Goal: Information Seeking & Learning: Understand process/instructions

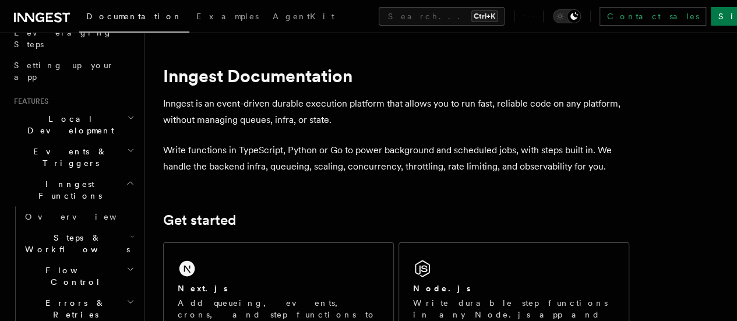
scroll to position [202, 0]
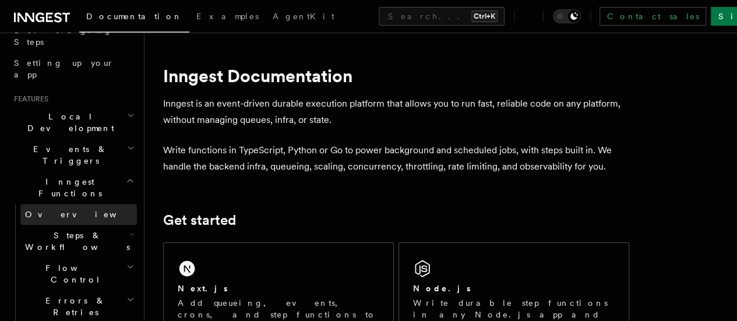
click at [96, 204] on link "Overview" at bounding box center [78, 214] width 116 height 21
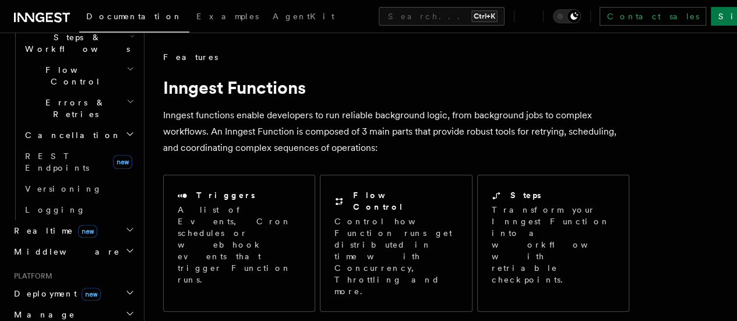
scroll to position [401, 0]
click at [54, 287] on span "Deployment new" at bounding box center [54, 293] width 91 height 12
click at [43, 303] on link "Overview" at bounding box center [78, 313] width 116 height 21
click at [86, 303] on link "Overview" at bounding box center [78, 313] width 116 height 21
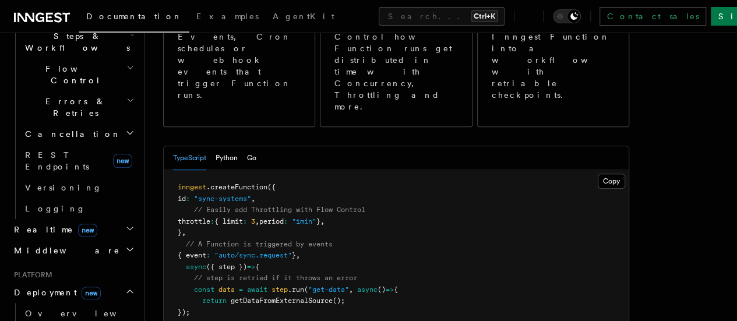
scroll to position [0, 0]
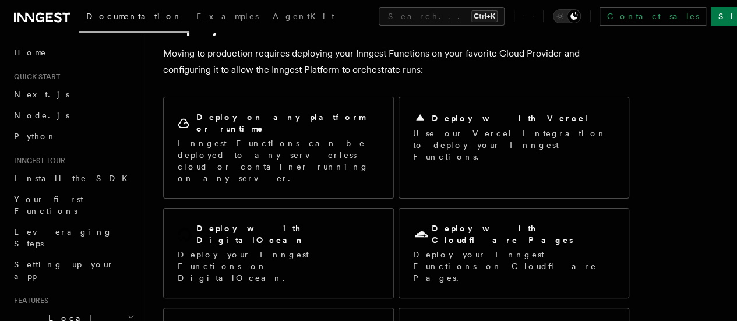
scroll to position [61, 0]
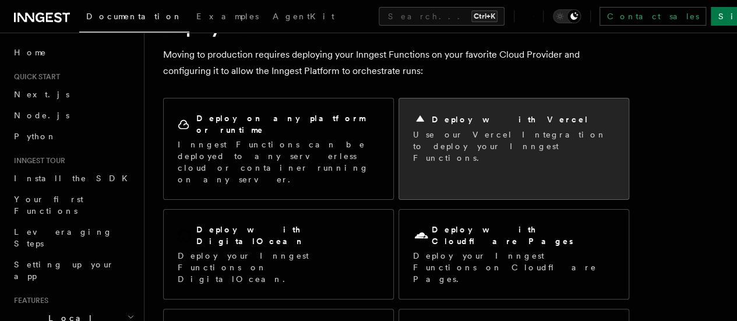
click at [460, 142] on p "Use our Vercel Integration to deploy your Inngest Functions." at bounding box center [514, 146] width 202 height 35
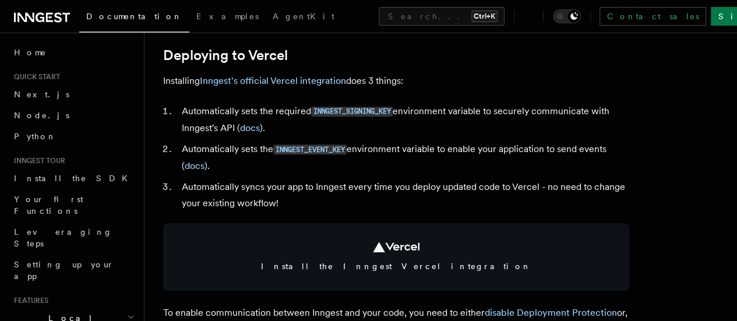
scroll to position [544, 0]
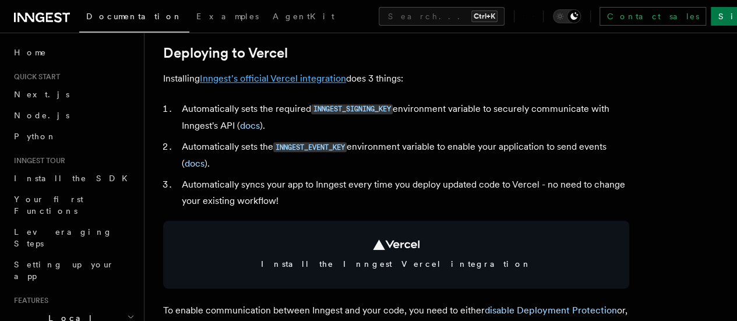
click at [297, 84] on link "Inngest's official Vercel integration" at bounding box center [273, 78] width 146 height 11
